Goal: Navigation & Orientation: Find specific page/section

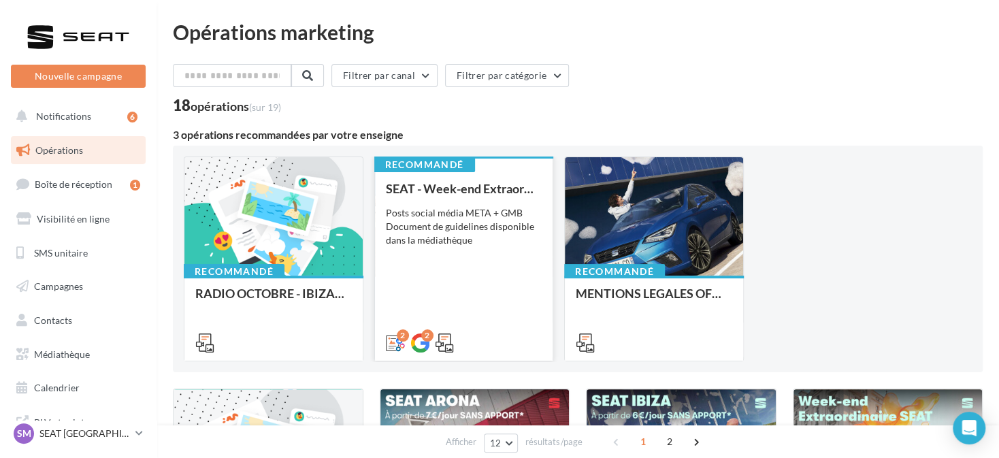
click at [457, 253] on div "SEAT - Week-end Extraordinaire (JPO) - OCTOBRE Posts social média META + GMB Do…" at bounding box center [464, 265] width 156 height 167
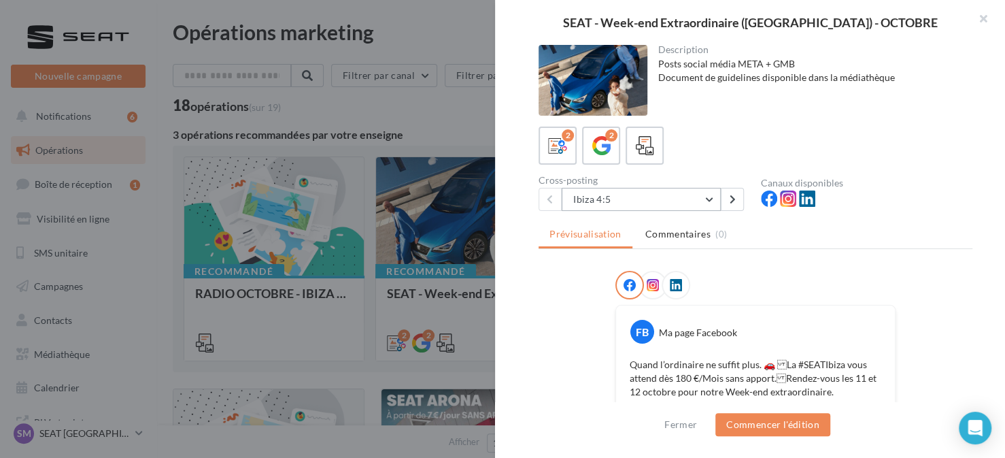
click at [670, 190] on button "Ibiza 4:5" at bounding box center [641, 199] width 159 height 23
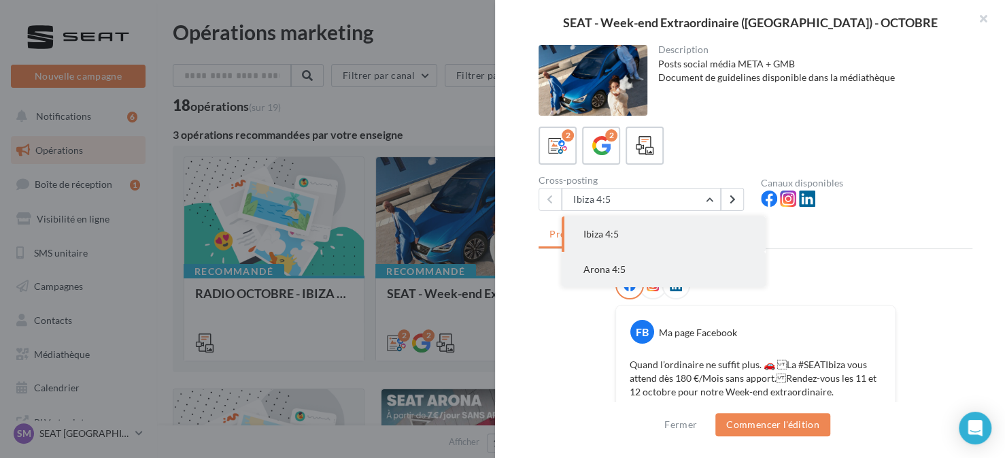
click at [657, 266] on button "Arona 4:5" at bounding box center [664, 269] width 204 height 35
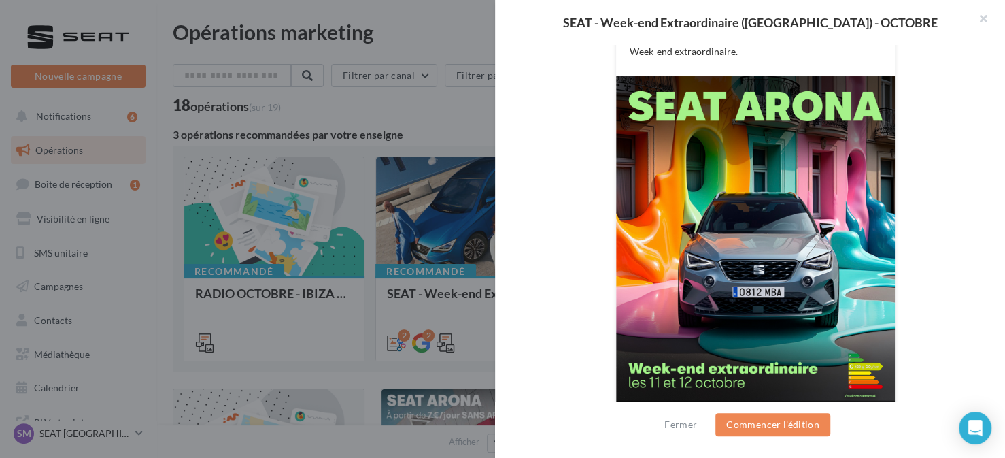
scroll to position [68, 0]
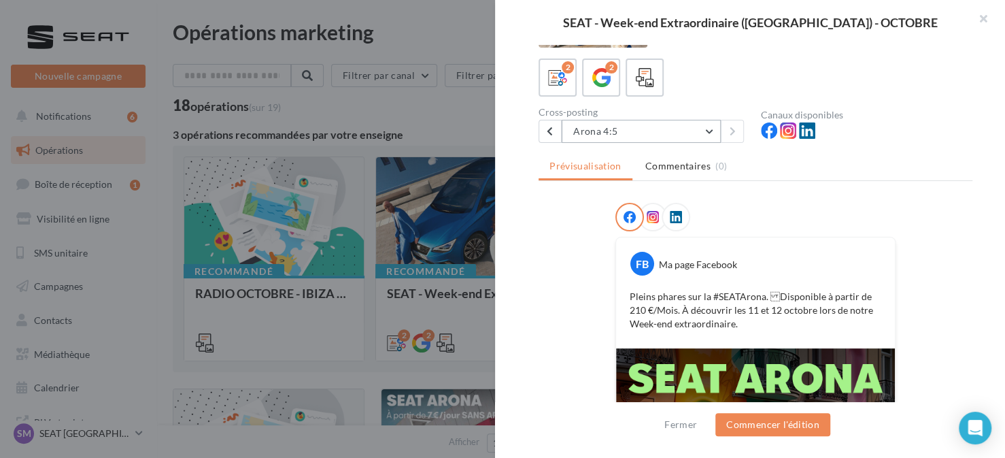
click at [647, 126] on button "Arona 4:5" at bounding box center [641, 131] width 159 height 23
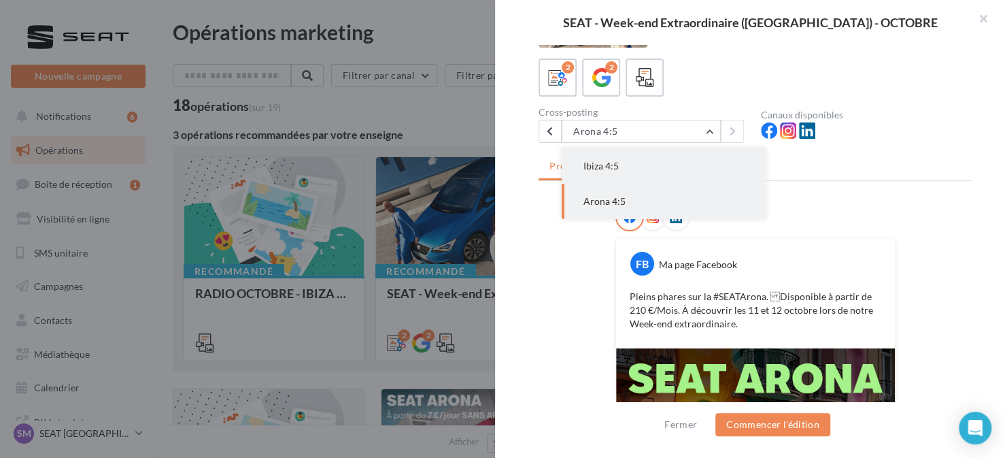
click at [645, 161] on button "Ibiza 4:5" at bounding box center [664, 165] width 204 height 35
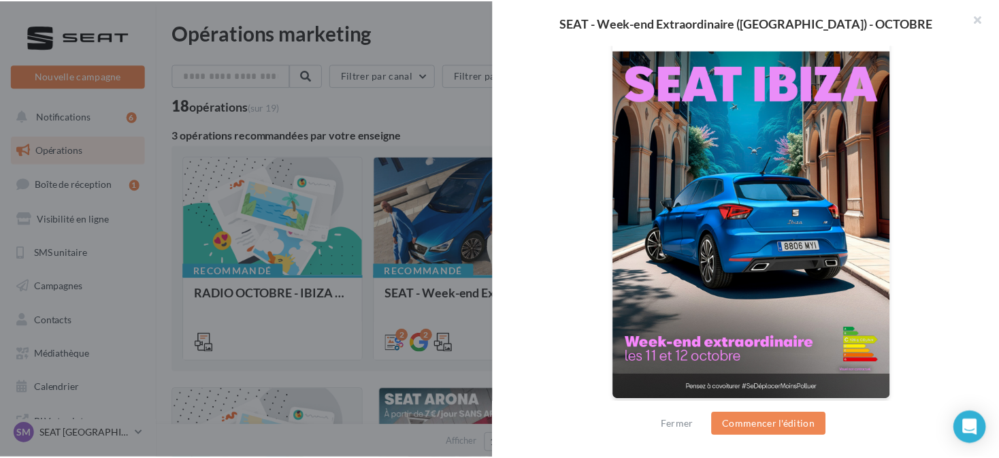
scroll to position [367, 0]
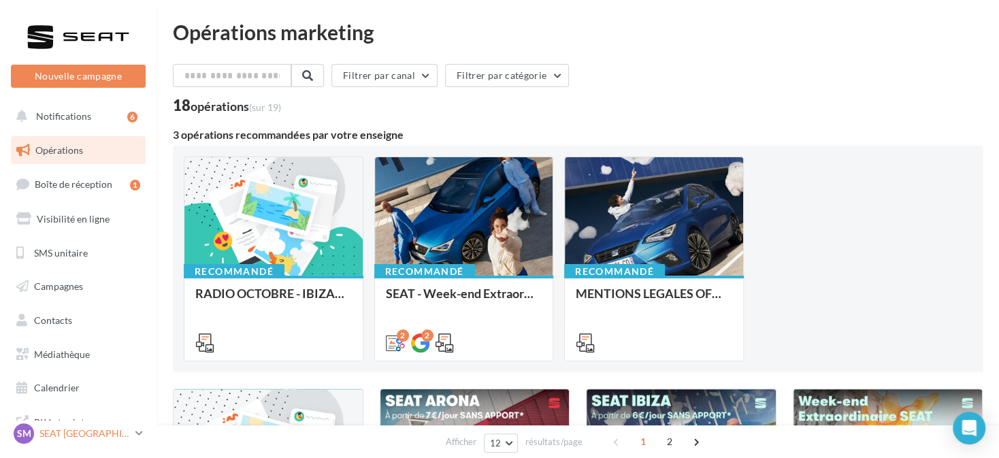
click at [93, 425] on div "SM SEAT [GEOGRAPHIC_DATA] SEAT-[GEOGRAPHIC_DATA]" at bounding box center [72, 433] width 116 height 20
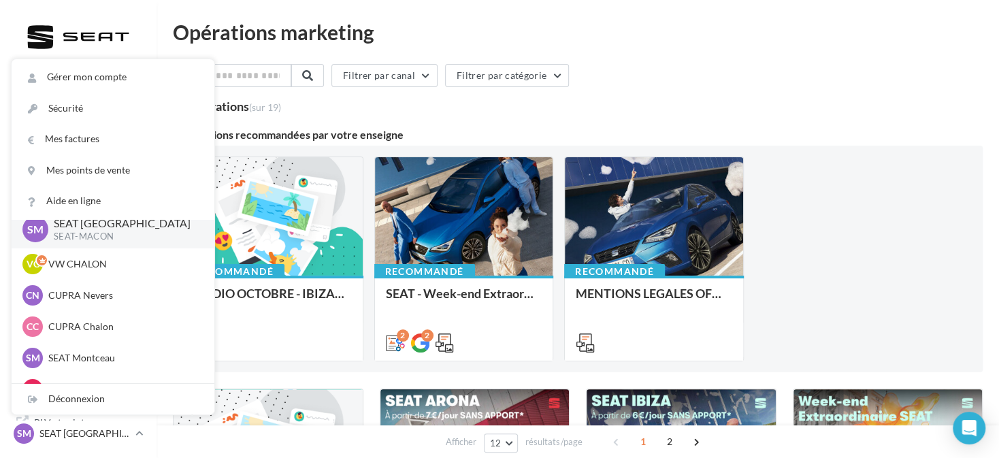
scroll to position [1, 0]
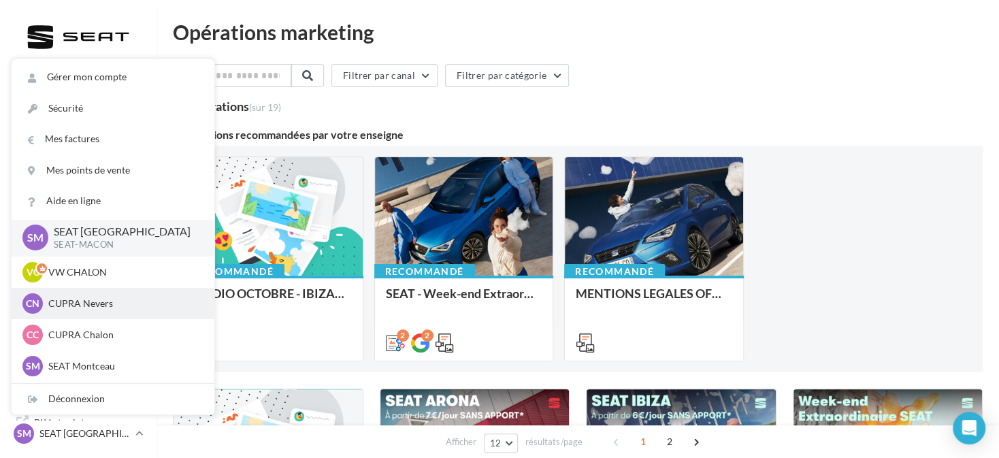
click at [150, 312] on div "CN CUPRA Nevers cupra_nevers" at bounding box center [112, 303] width 181 height 20
